Goal: Information Seeking & Learning: Learn about a topic

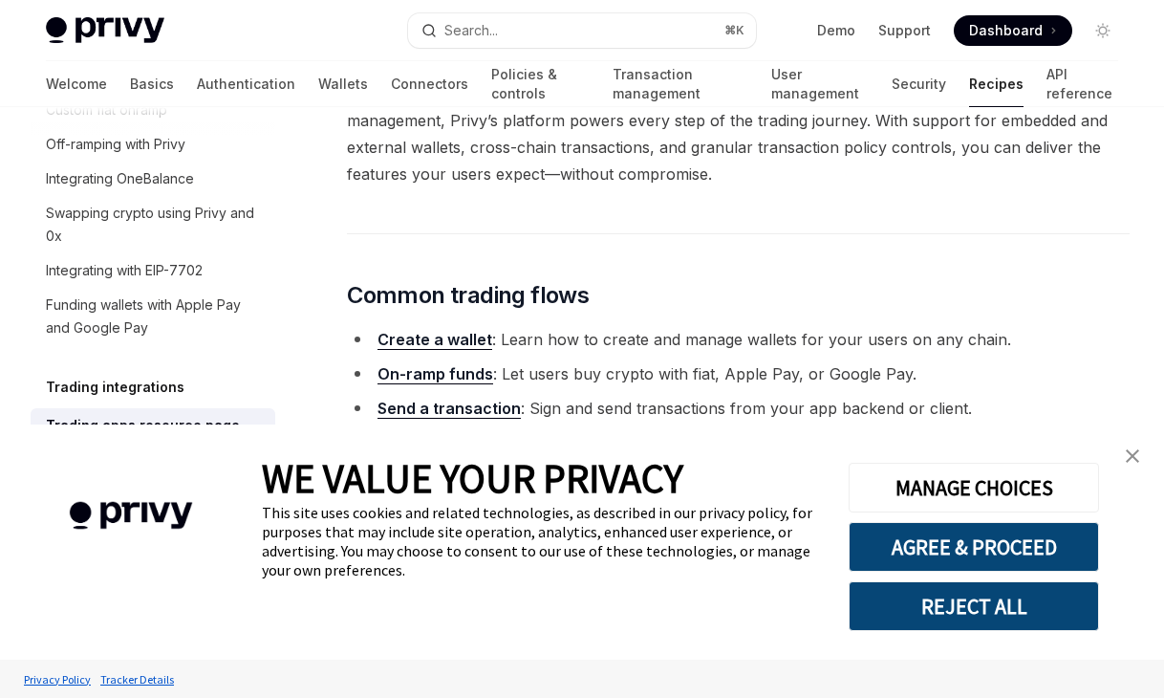
scroll to position [406, 0]
click at [1132, 453] on img "close banner" at bounding box center [1132, 455] width 13 height 13
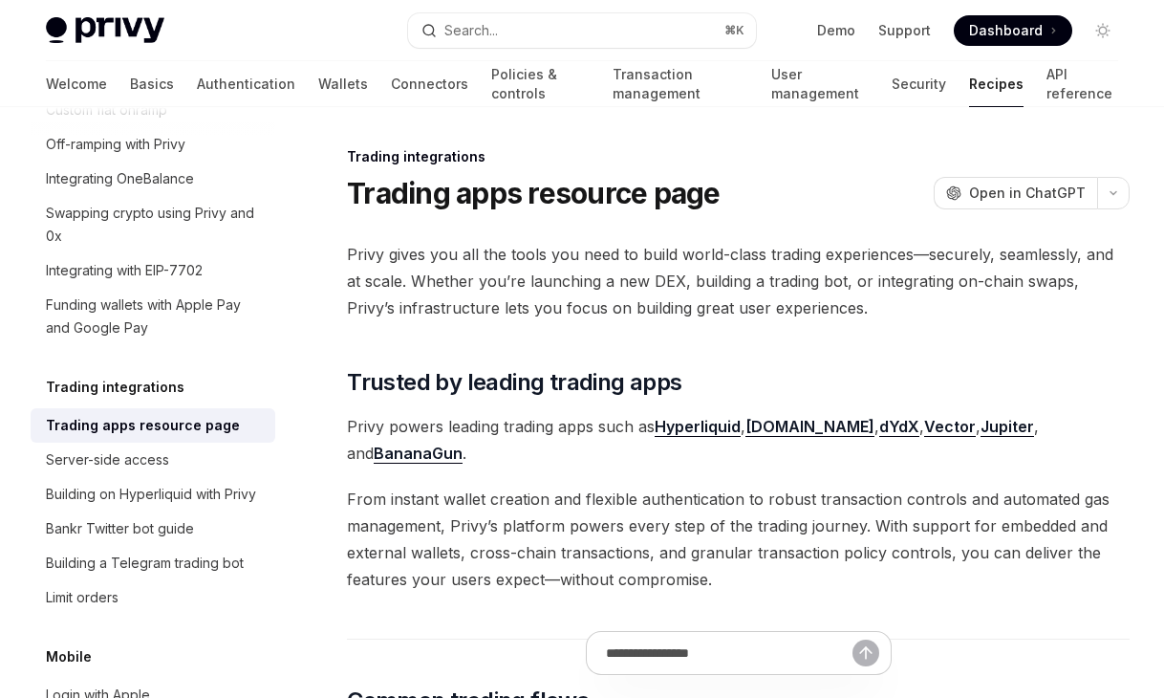
scroll to position [1, 0]
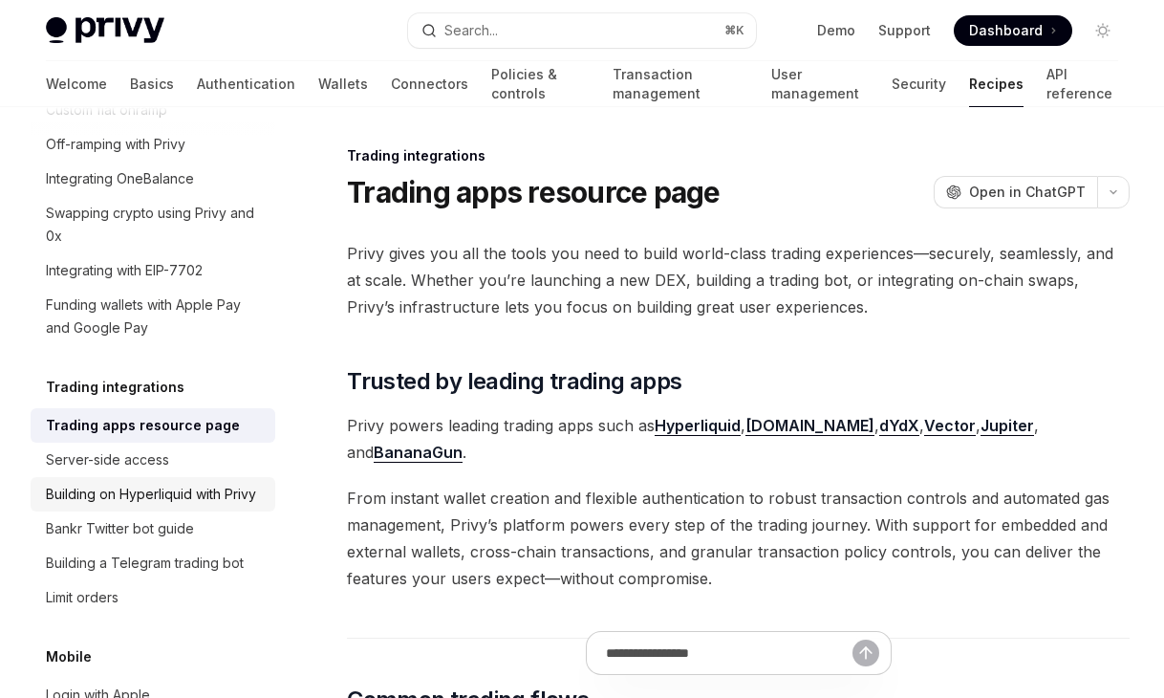
click at [240, 483] on div "Building on Hyperliquid with Privy" at bounding box center [151, 494] width 210 height 23
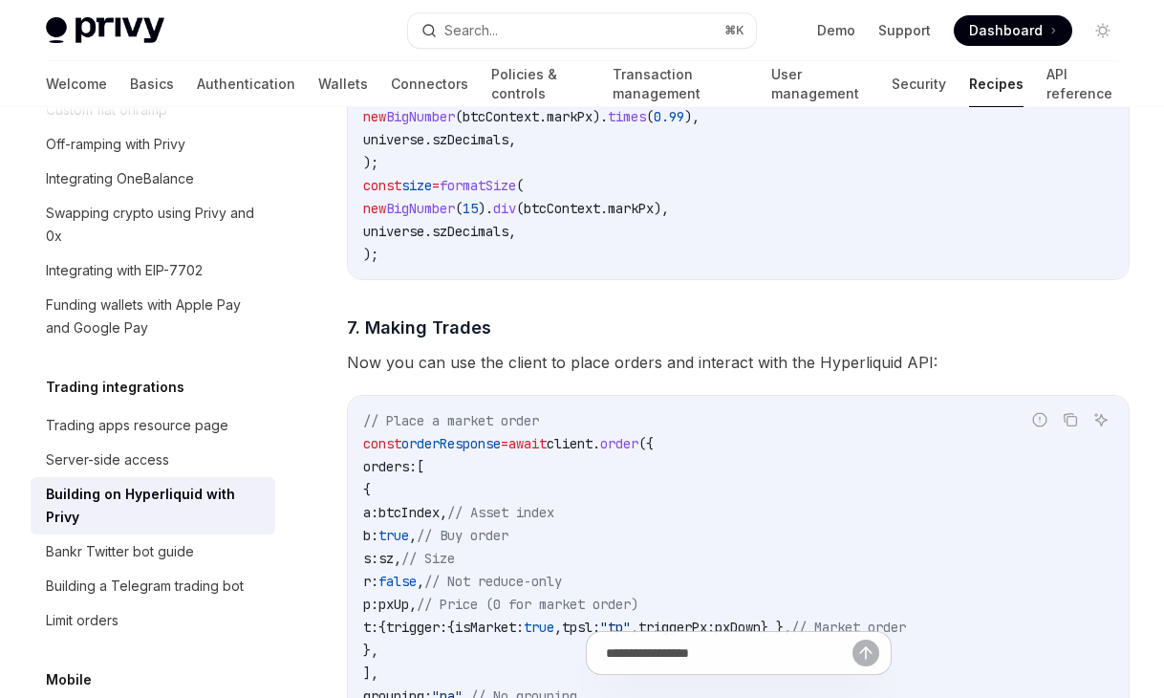
scroll to position [3142, 0]
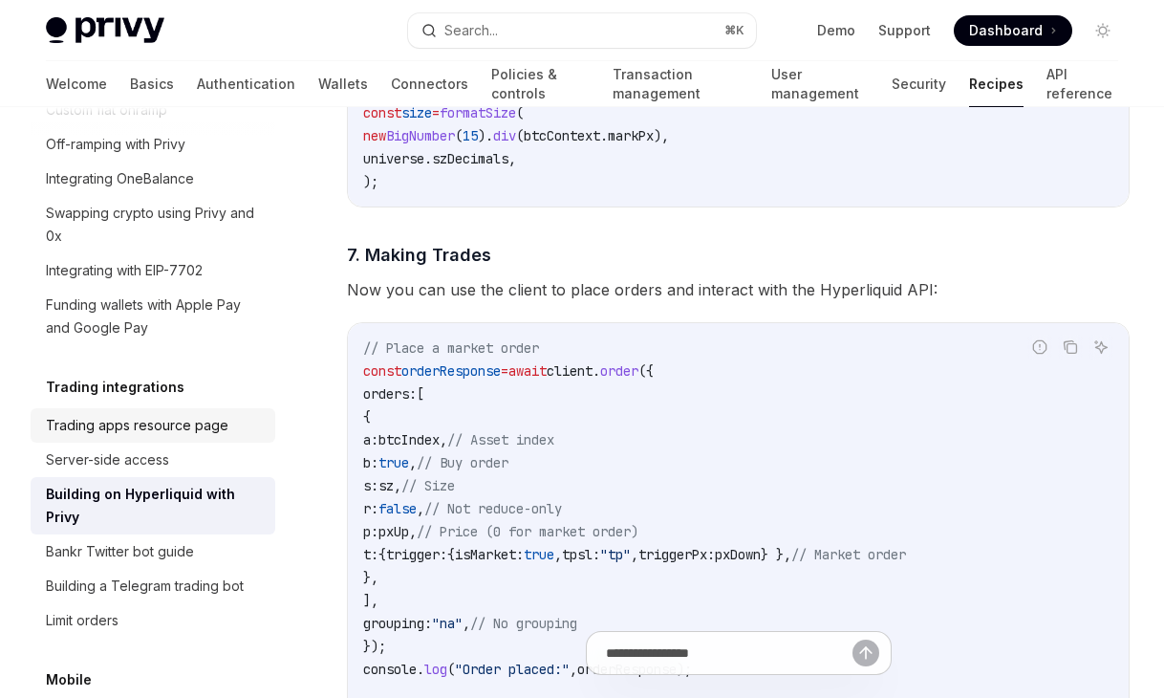
click at [139, 414] on div "Trading apps resource page" at bounding box center [137, 425] width 183 height 23
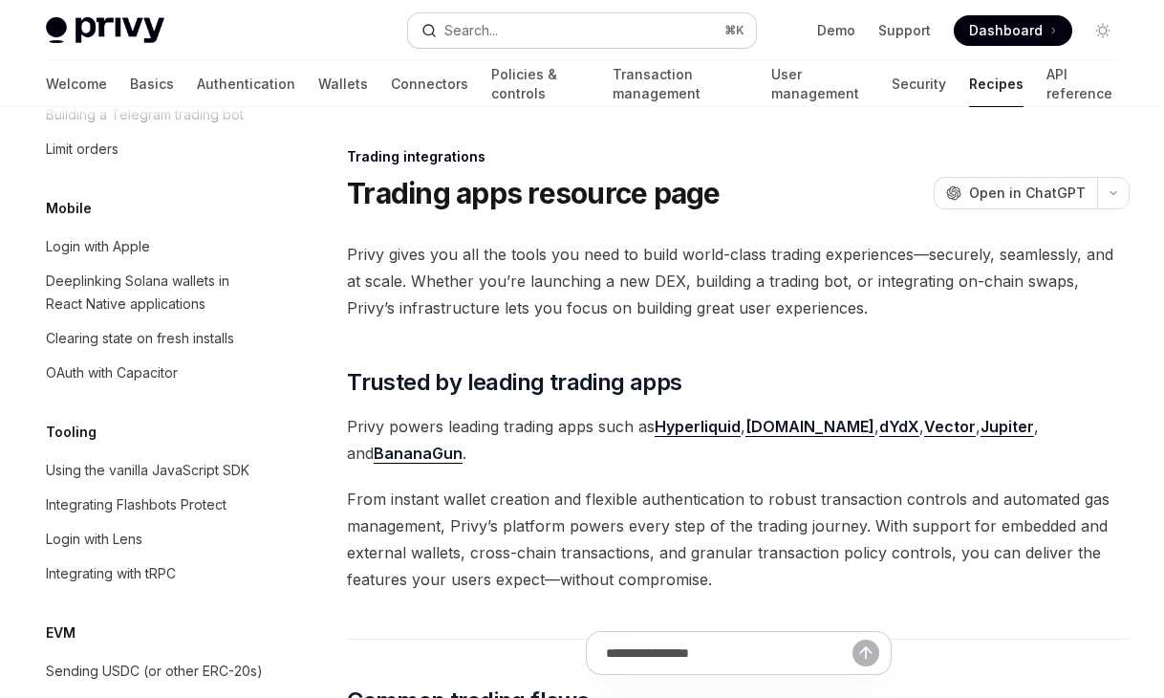
scroll to position [1846, 0]
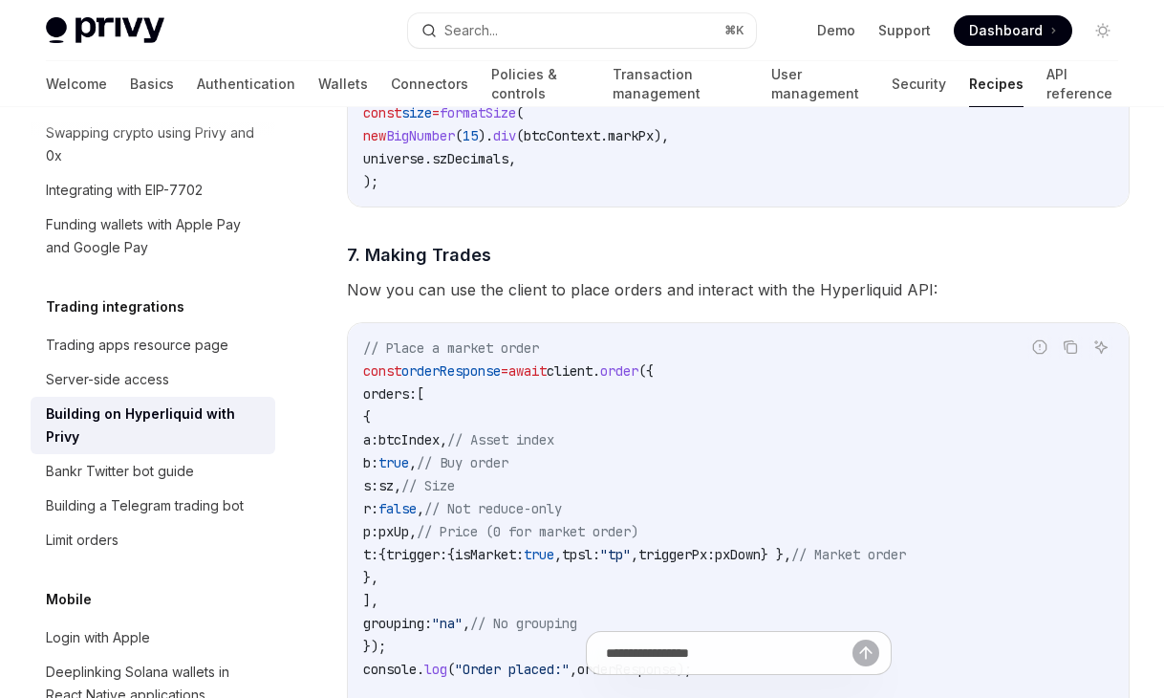
type textarea "*"
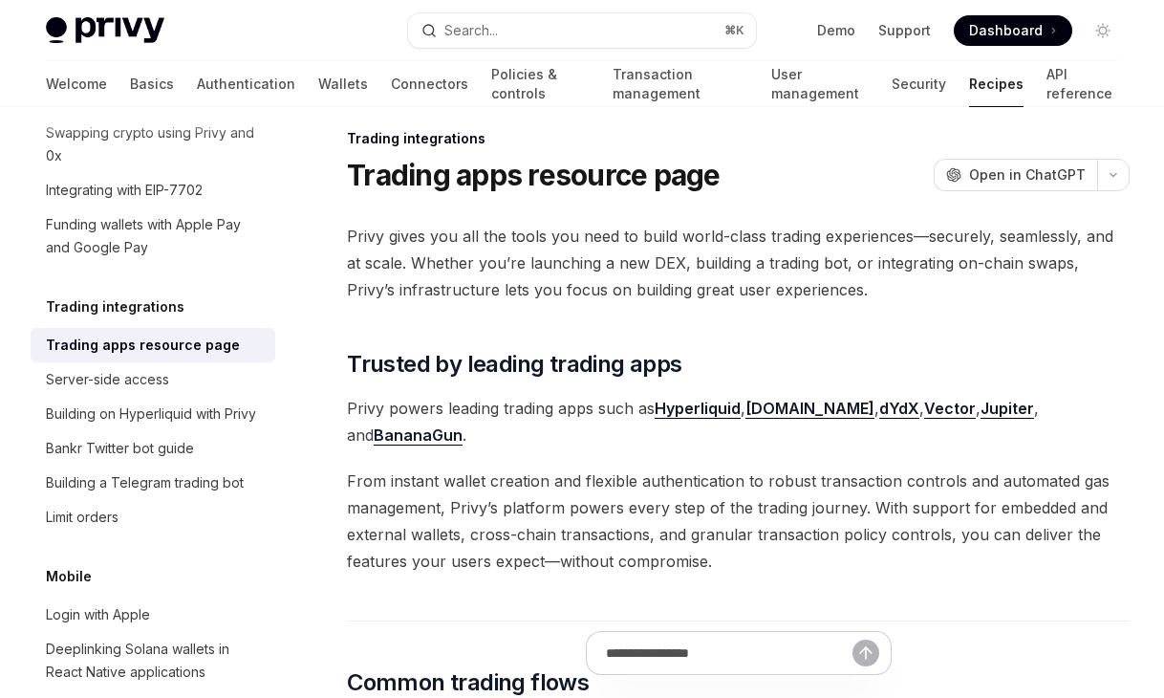
scroll to position [1, 0]
